Goal: Navigation & Orientation: Find specific page/section

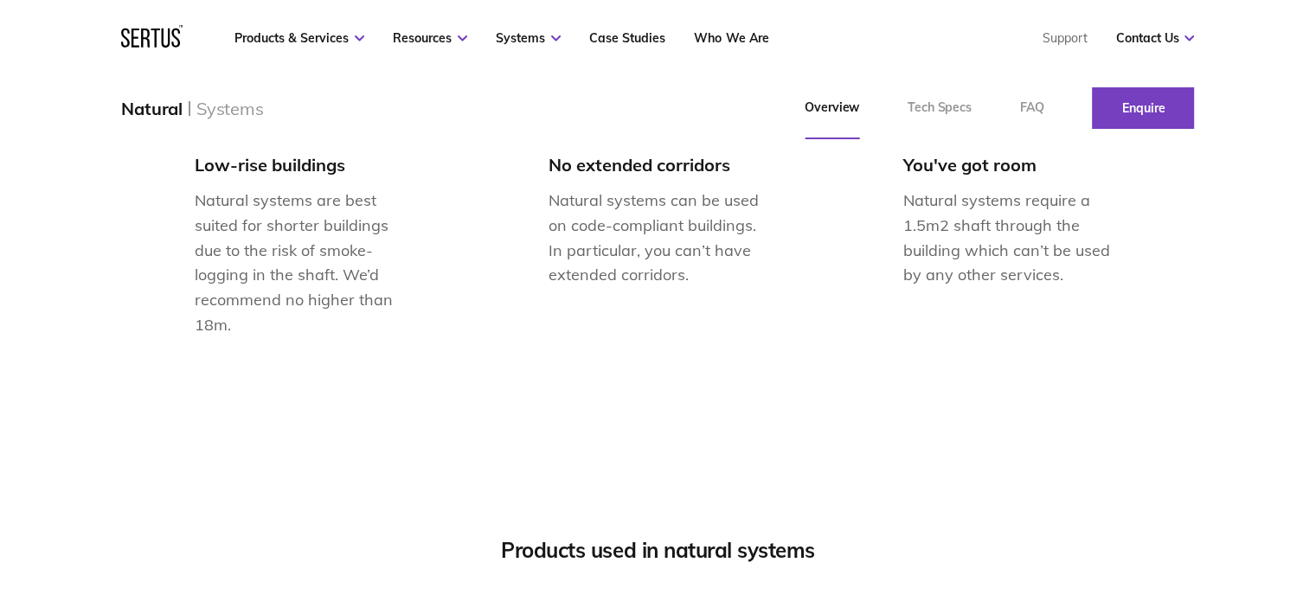
scroll to position [1384, 0]
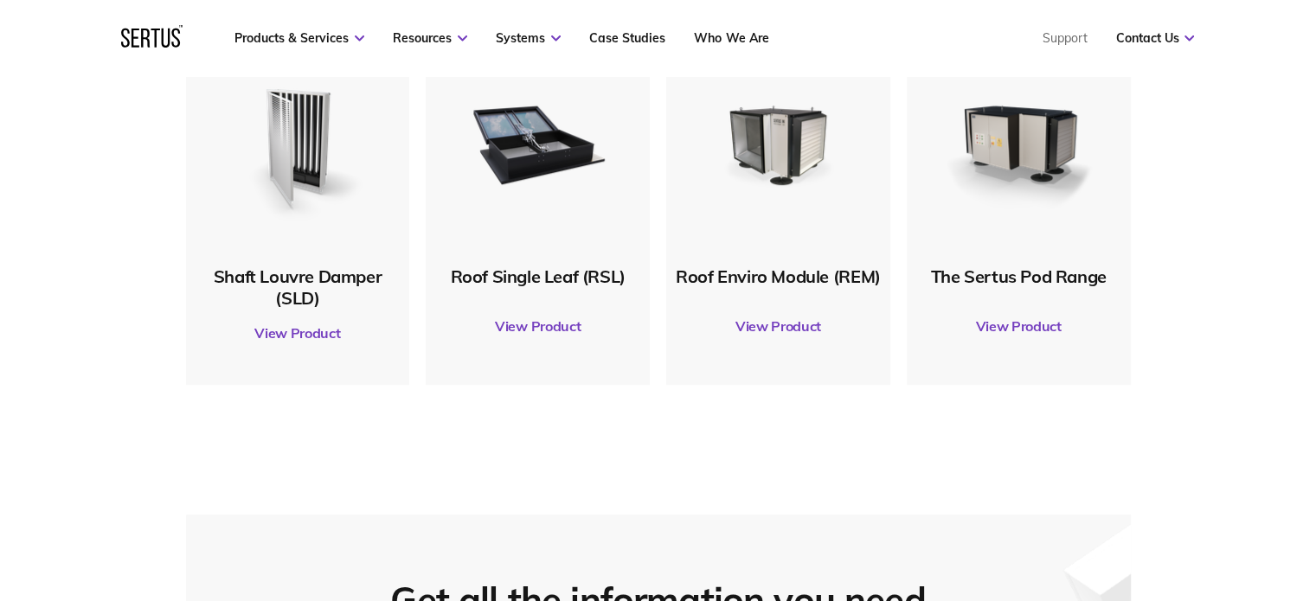
scroll to position [865, 0]
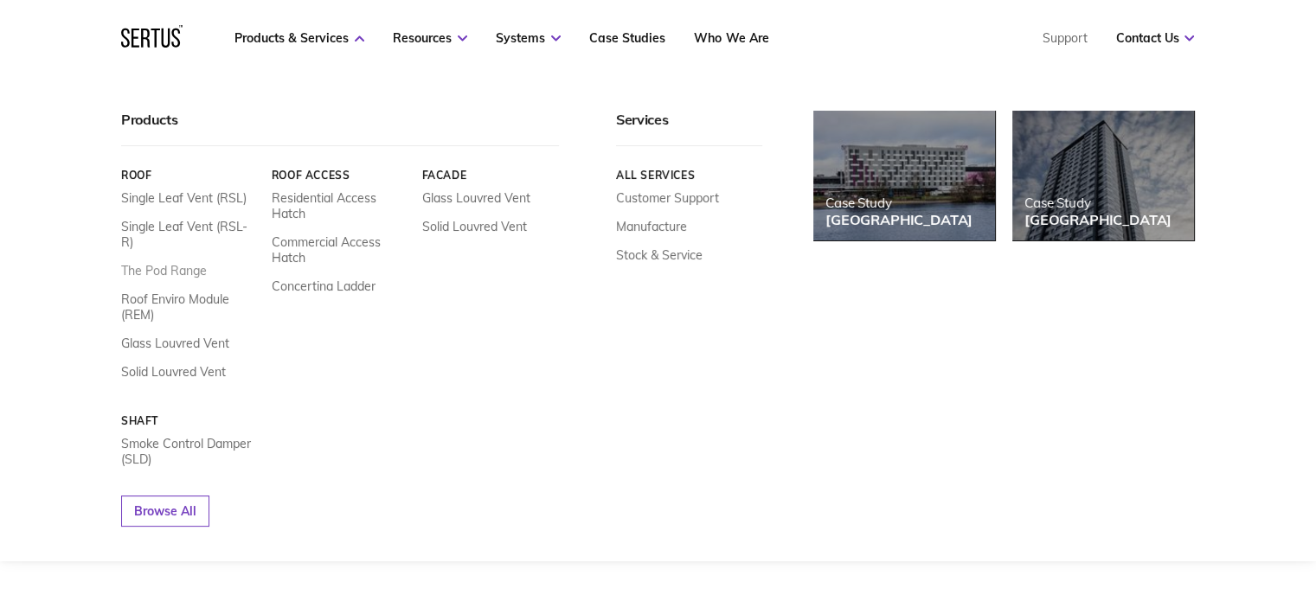
click at [166, 263] on link "The Pod Range" at bounding box center [164, 271] width 86 height 16
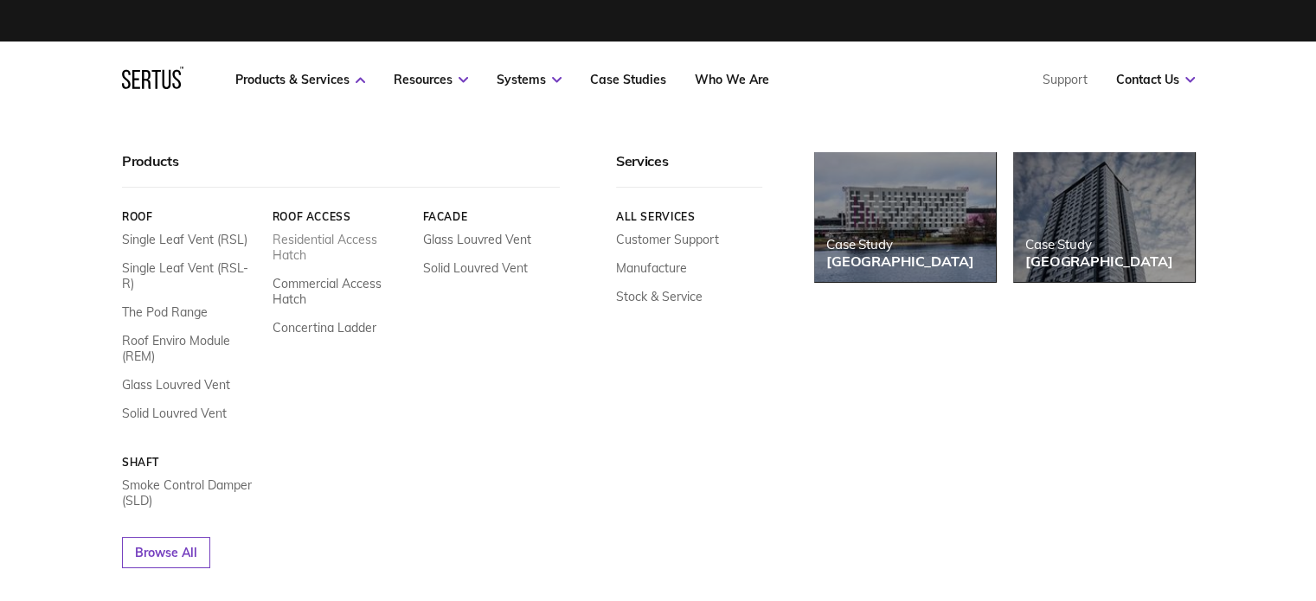
click at [288, 253] on link "Residential Access Hatch" at bounding box center [341, 247] width 138 height 31
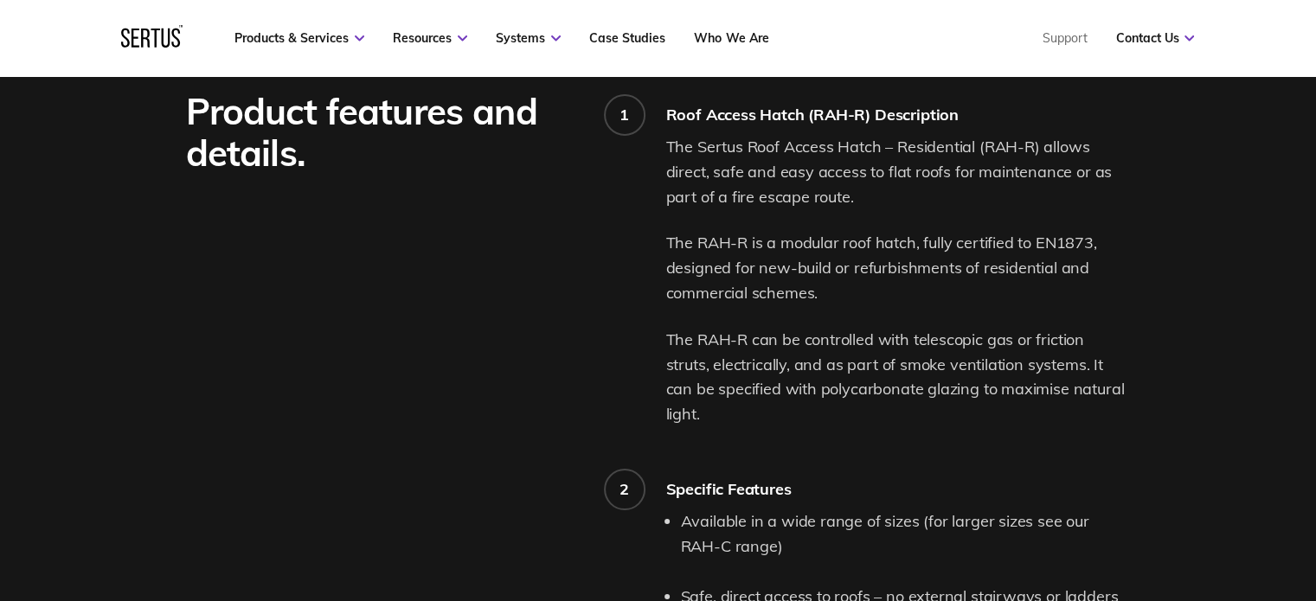
scroll to position [1730, 0]
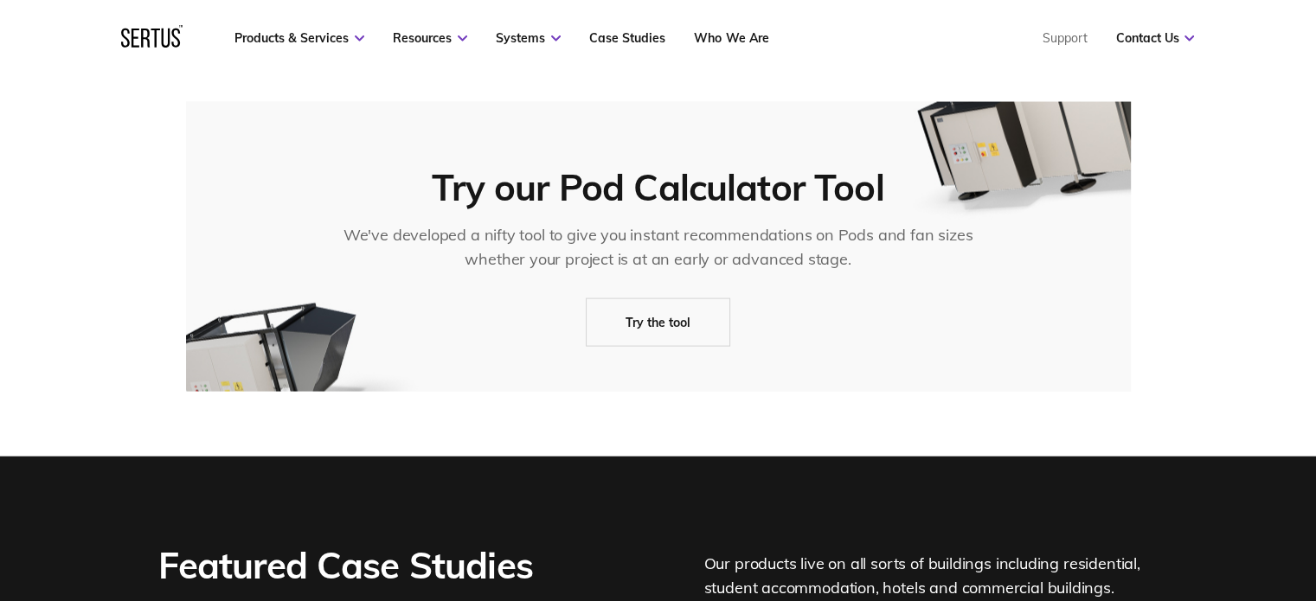
scroll to position [3114, 0]
